Goal: Task Accomplishment & Management: Use online tool/utility

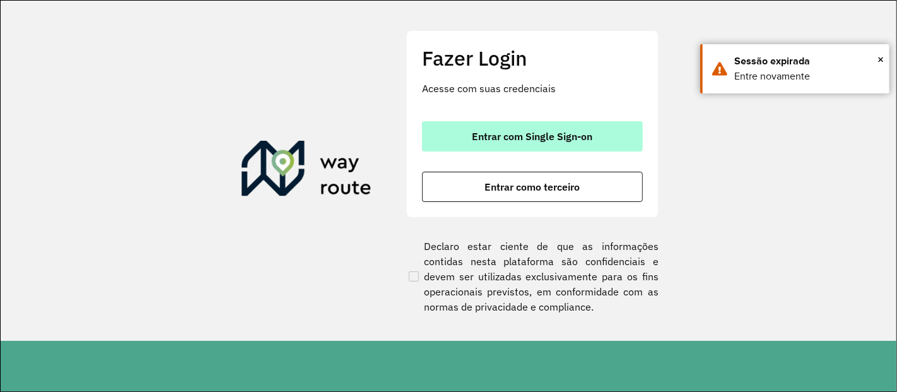
click at [531, 134] on span "Entrar com Single Sign-on" at bounding box center [532, 136] width 120 height 10
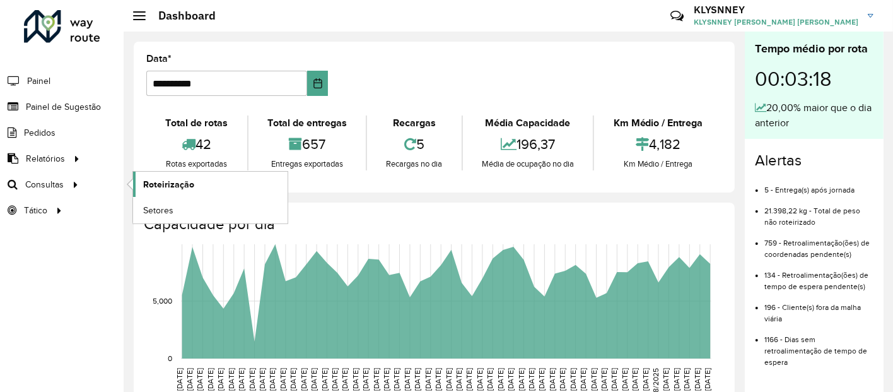
click at [152, 178] on span "Roteirização" at bounding box center [168, 184] width 51 height 13
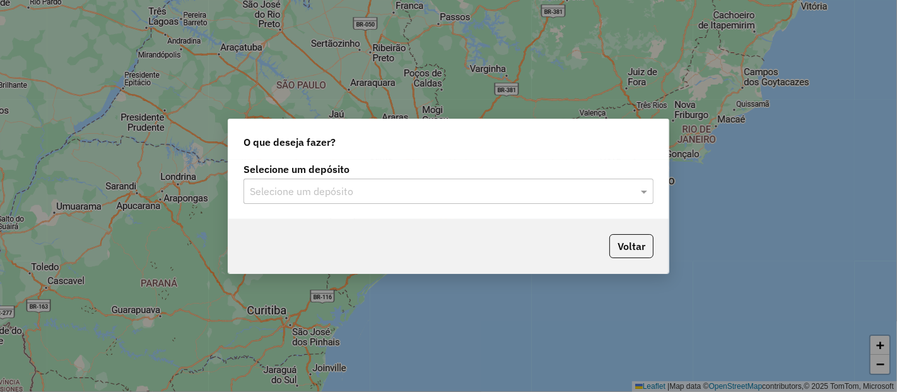
click at [418, 185] on input "text" at bounding box center [436, 191] width 372 height 15
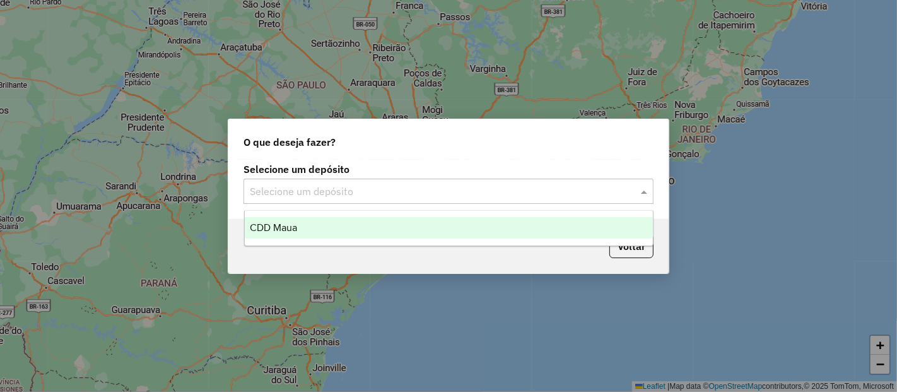
click at [311, 224] on div "CDD Maua" at bounding box center [449, 227] width 408 height 21
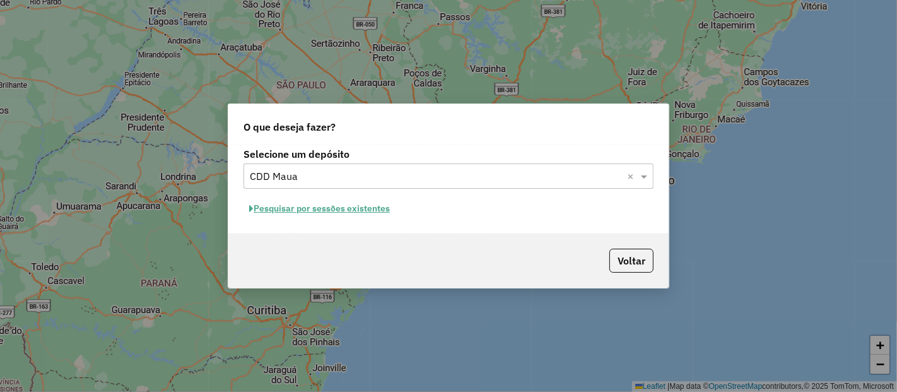
click at [327, 208] on button "Pesquisar por sessões existentes" at bounding box center [319, 209] width 152 height 20
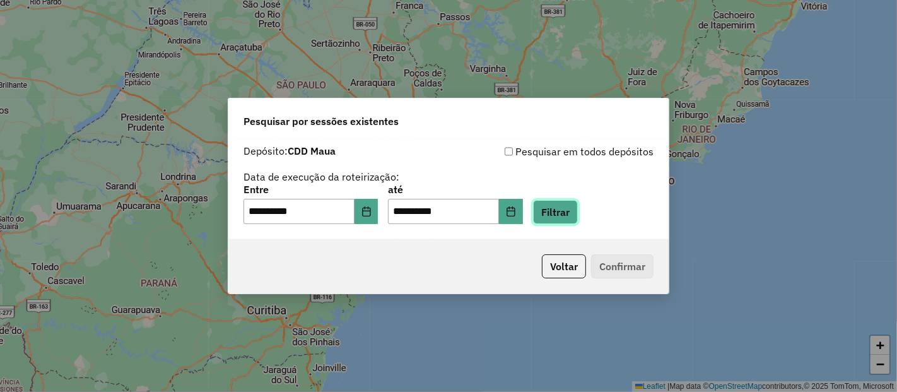
click at [566, 208] on button "Filtrar" at bounding box center [555, 212] width 45 height 24
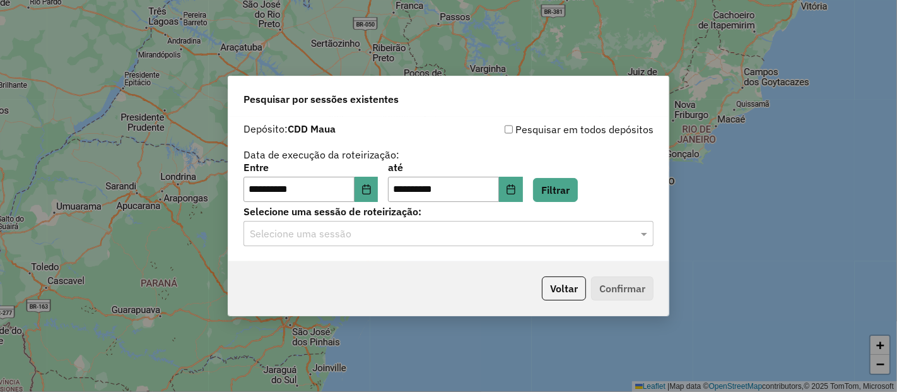
click at [356, 232] on input "text" at bounding box center [436, 233] width 372 height 15
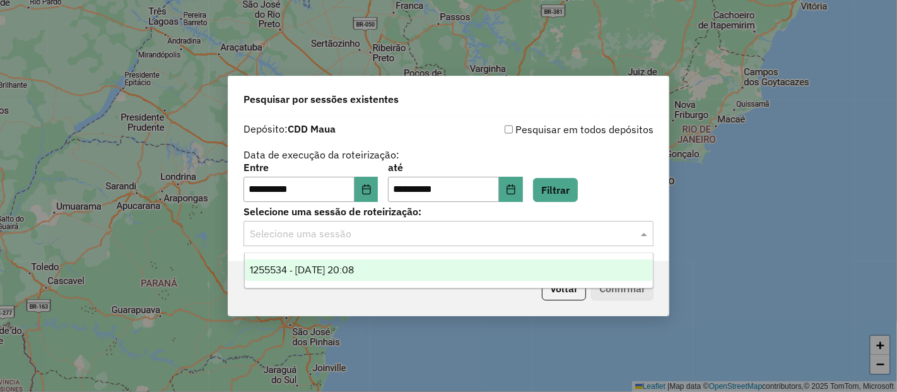
click at [339, 267] on span "1255534 - 29/08/2025 20:08" at bounding box center [302, 269] width 105 height 11
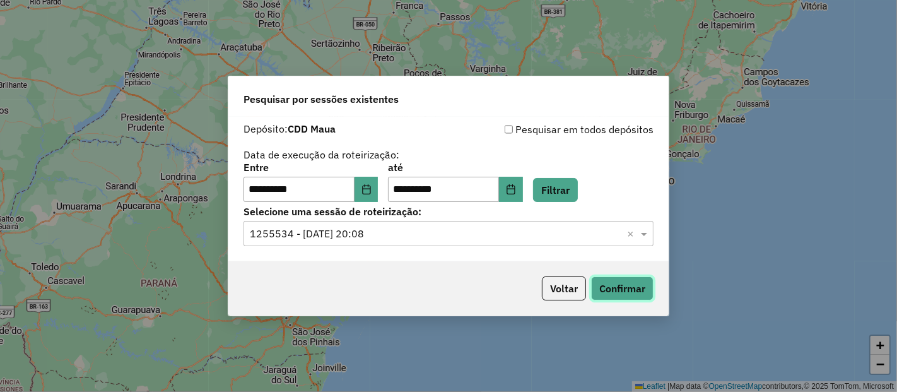
click at [627, 285] on button "Confirmar" at bounding box center [622, 288] width 62 height 24
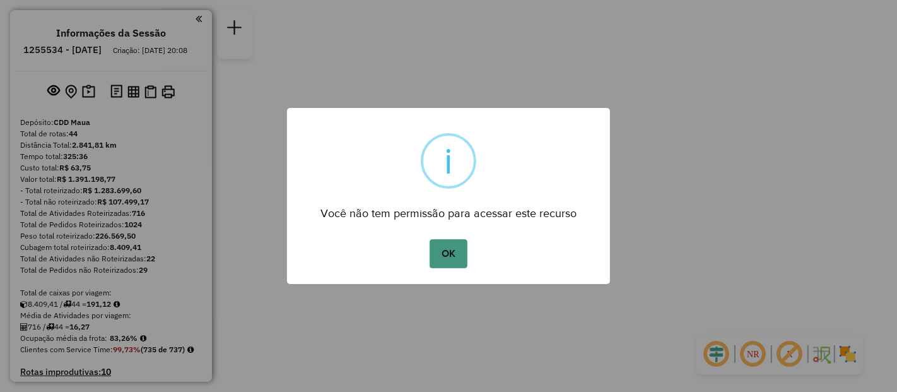
click at [446, 251] on button "OK" at bounding box center [447, 253] width 37 height 29
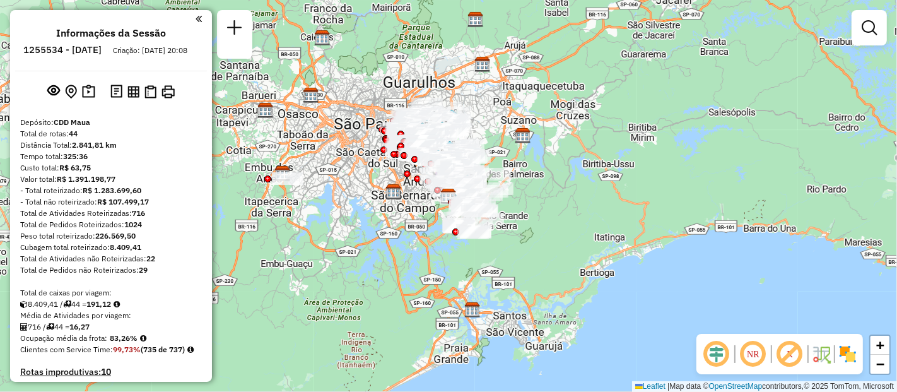
scroll to position [3064, 0]
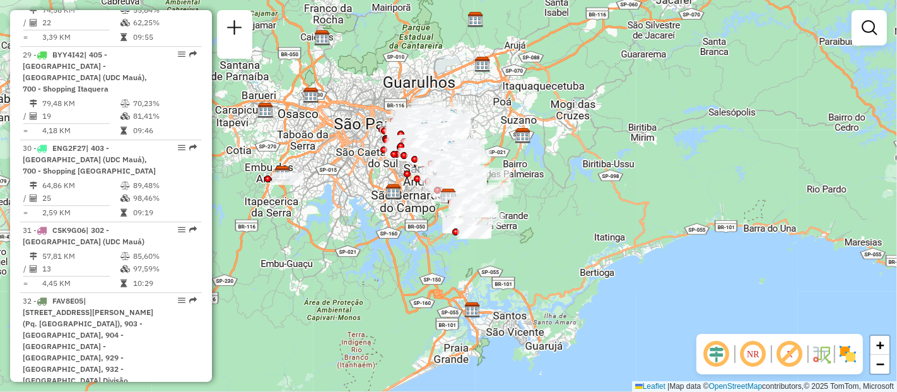
select select "**********"
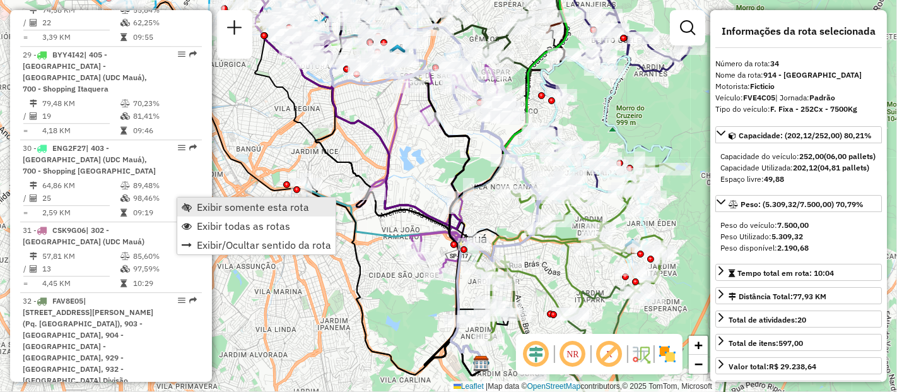
click at [202, 204] on span "Exibir somente esta rota" at bounding box center [253, 207] width 112 height 10
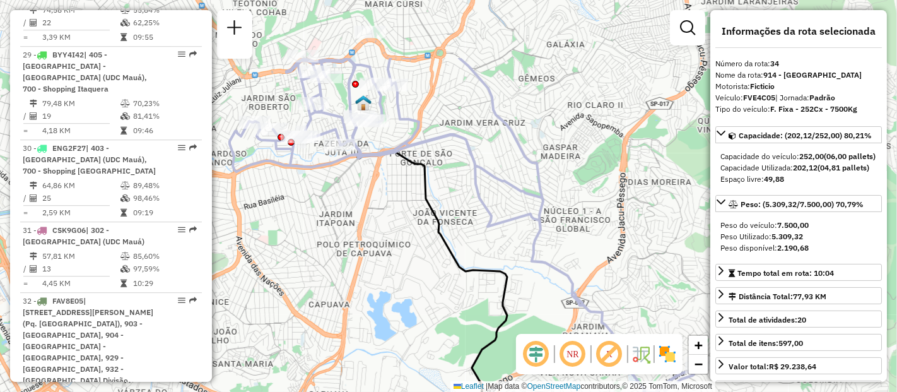
drag, startPoint x: 443, startPoint y: 165, endPoint x: 429, endPoint y: 214, distance: 51.1
click at [446, 233] on icon at bounding box center [396, 293] width 221 height 470
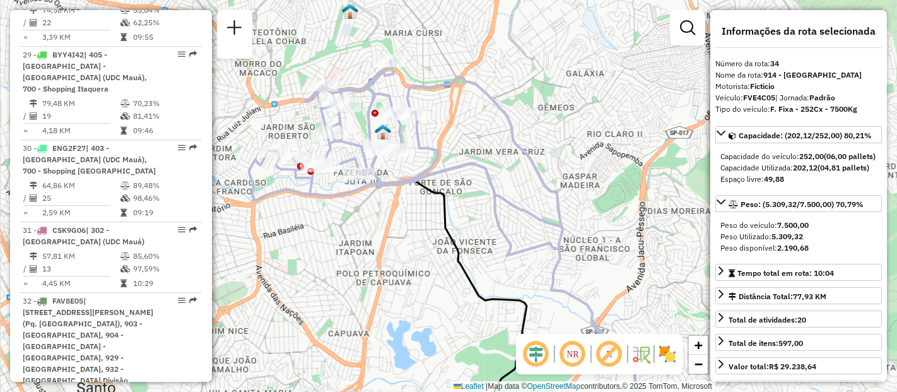
drag, startPoint x: 371, startPoint y: 165, endPoint x: 391, endPoint y: 192, distance: 33.4
click at [391, 192] on icon at bounding box center [485, 249] width 472 height 377
